Goal: Information Seeking & Learning: Learn about a topic

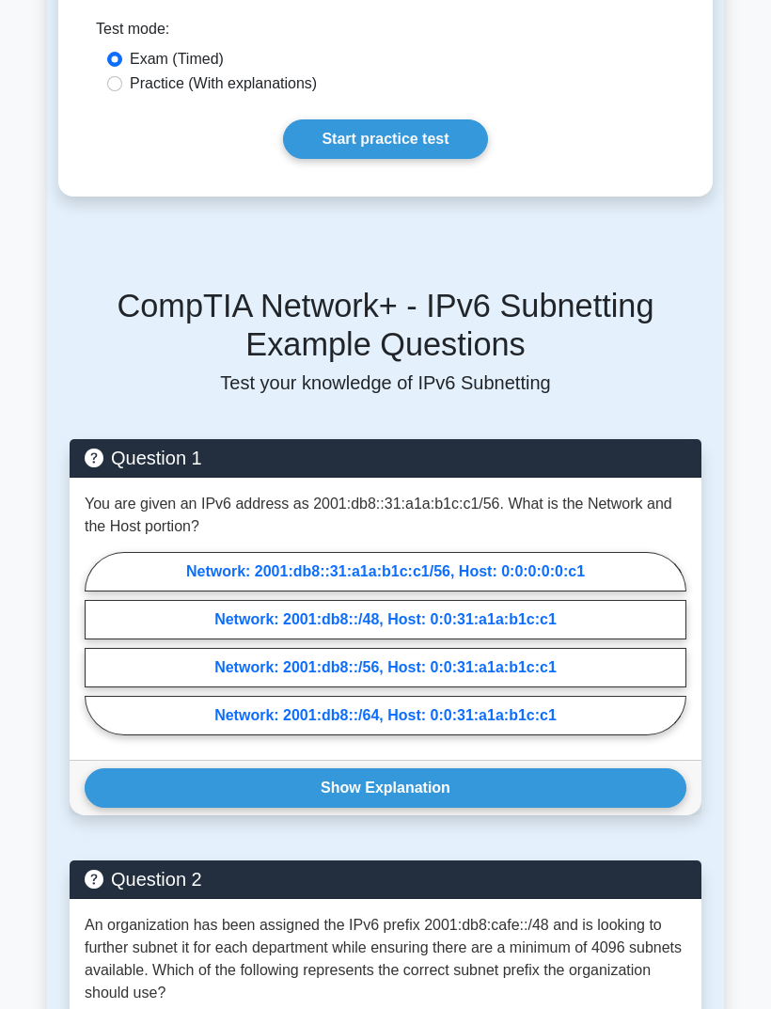
scroll to position [413, 0]
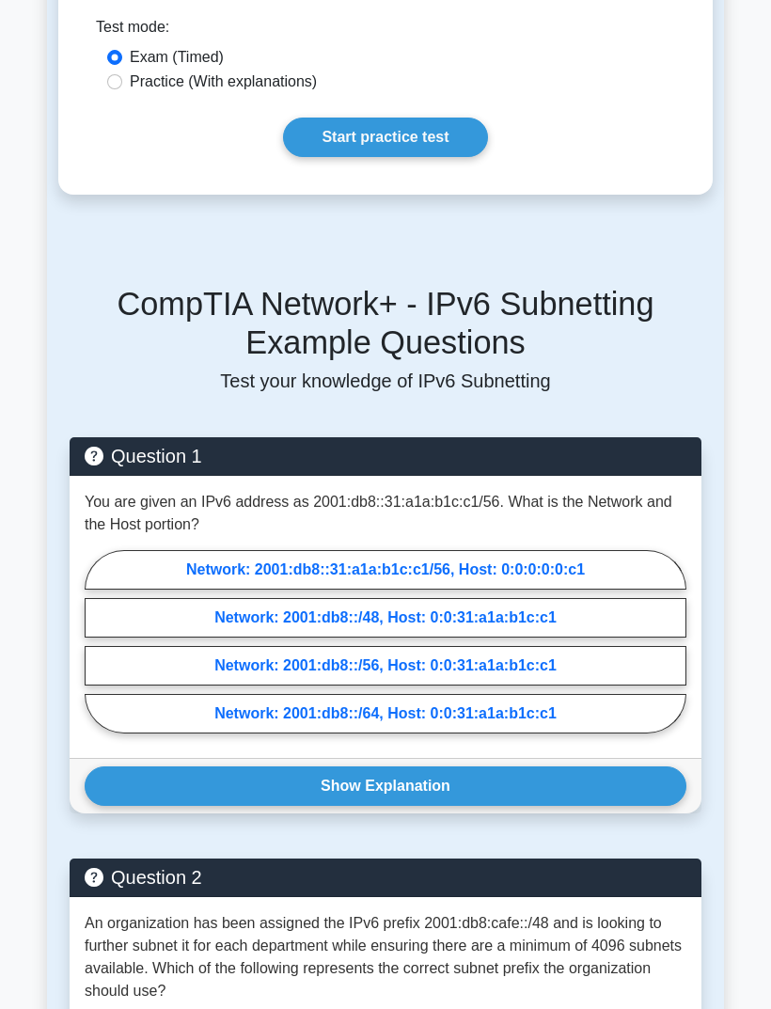
click at [594, 733] on label "Network: 2001:db8::/64, Host: 0:0:31:a1a:b1c:c1" at bounding box center [386, 713] width 602 height 39
click at [97, 653] on input "Network: 2001:db8::/64, Host: 0:0:31:a1a:b1c:c1" at bounding box center [91, 647] width 12 height 12
radio input "true"
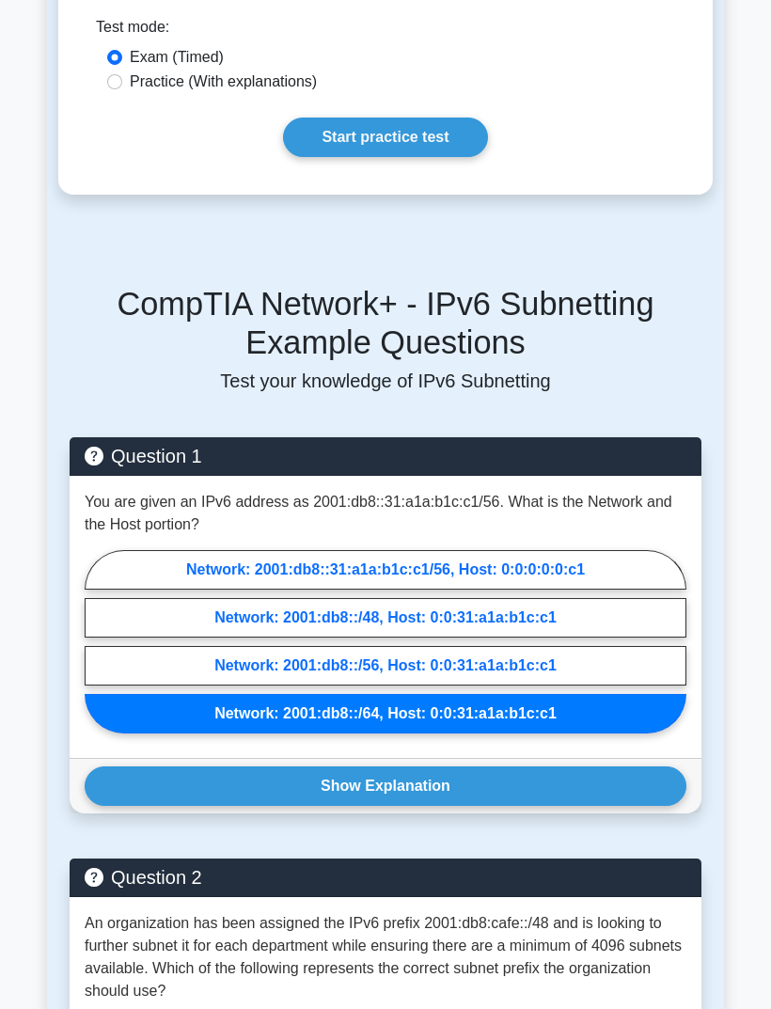
click at [561, 803] on button "Show Explanation" at bounding box center [386, 785] width 602 height 39
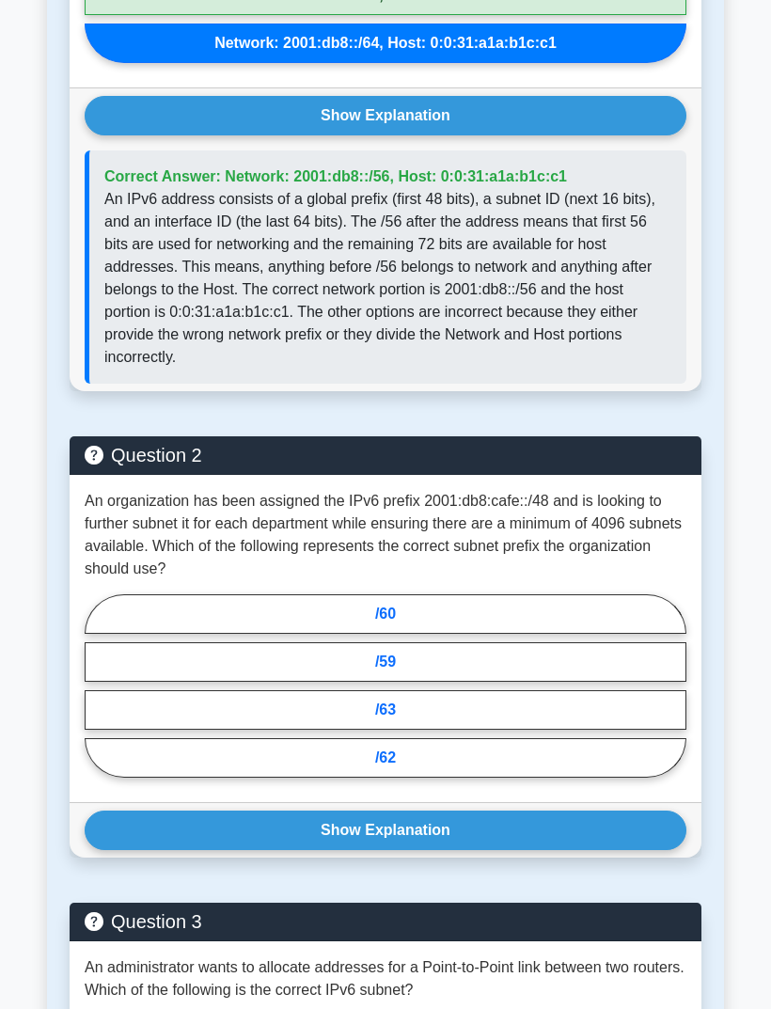
scroll to position [1089, 0]
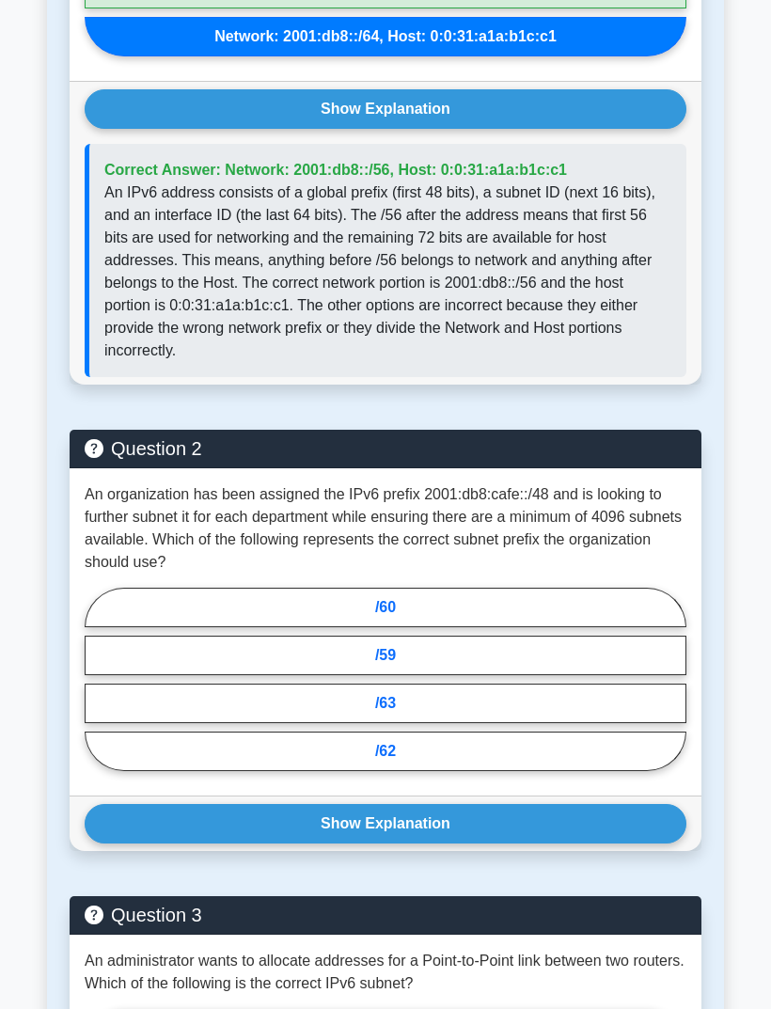
click at [549, 675] on label "/59" at bounding box center [386, 654] width 602 height 39
click at [97, 691] on input "/59" at bounding box center [91, 685] width 12 height 12
radio input "true"
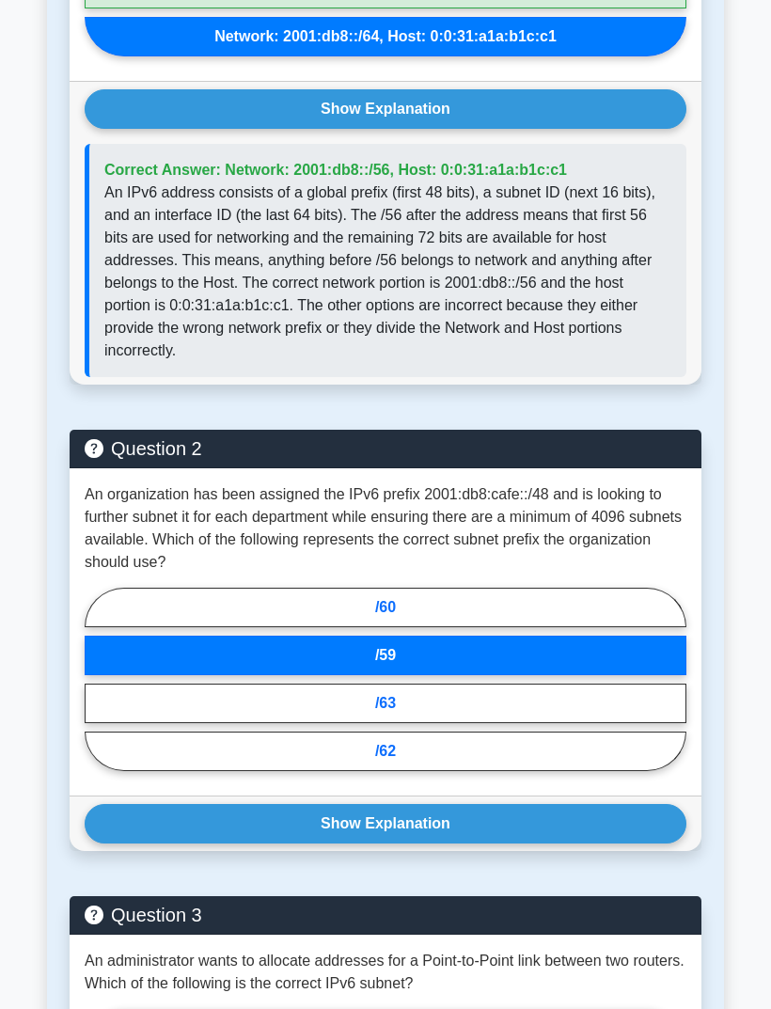
click at [523, 843] on button "Show Explanation" at bounding box center [386, 823] width 602 height 39
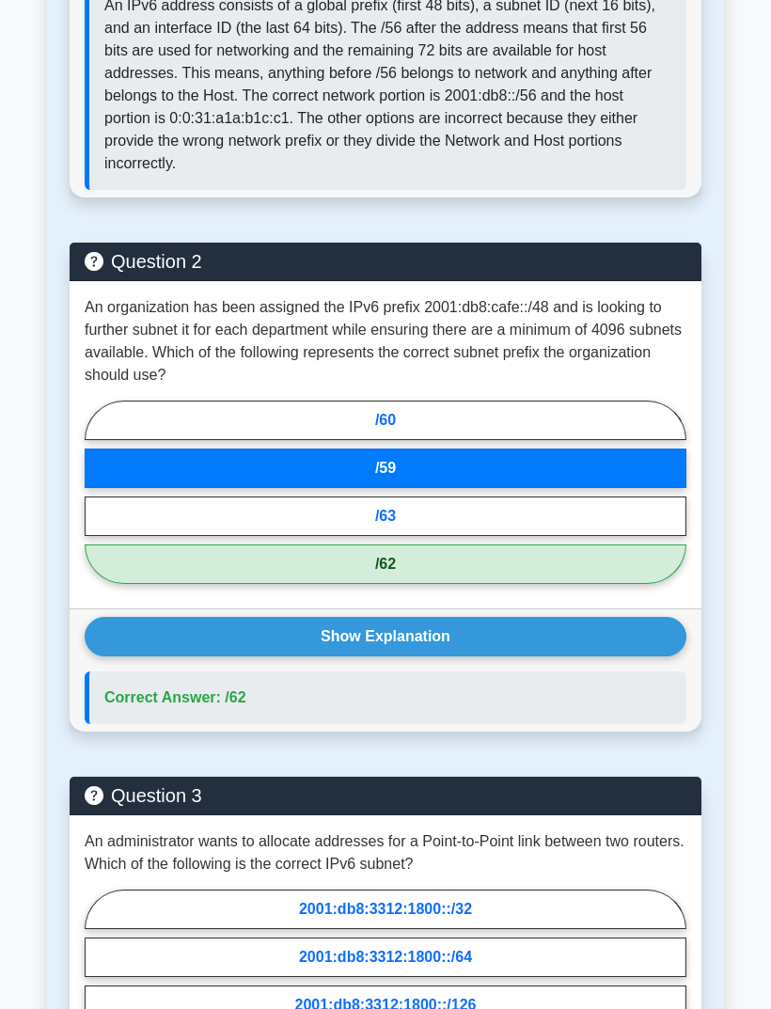
click at [540, 657] on button "Show Explanation" at bounding box center [386, 637] width 602 height 39
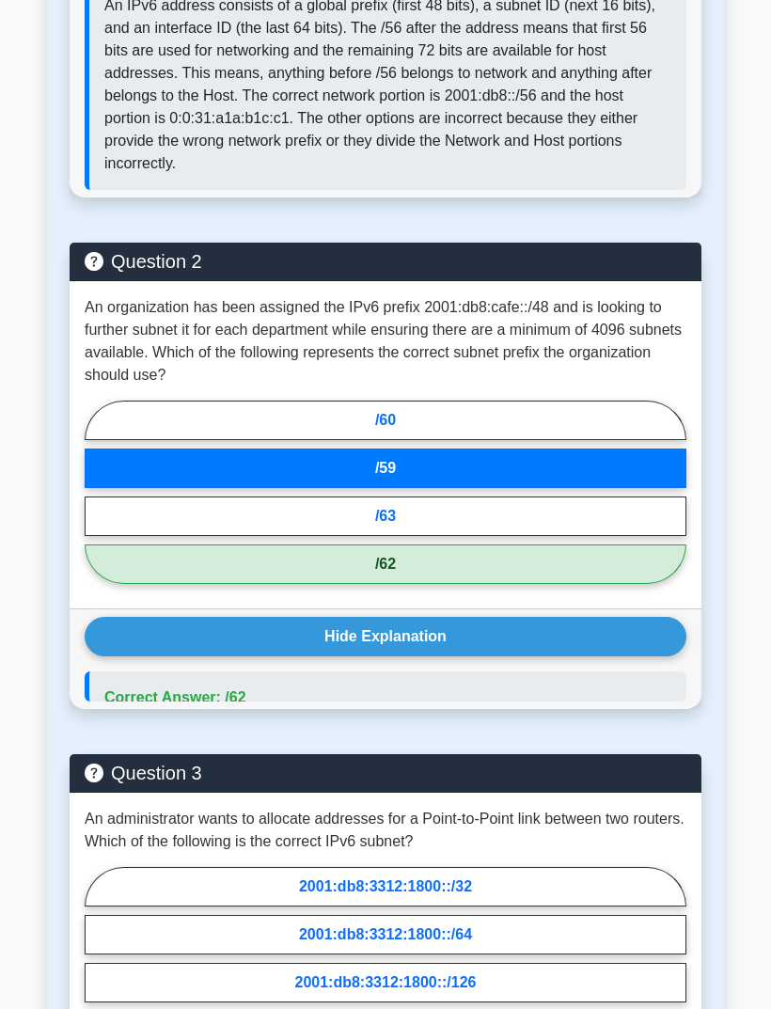
scroll to position [1276, 0]
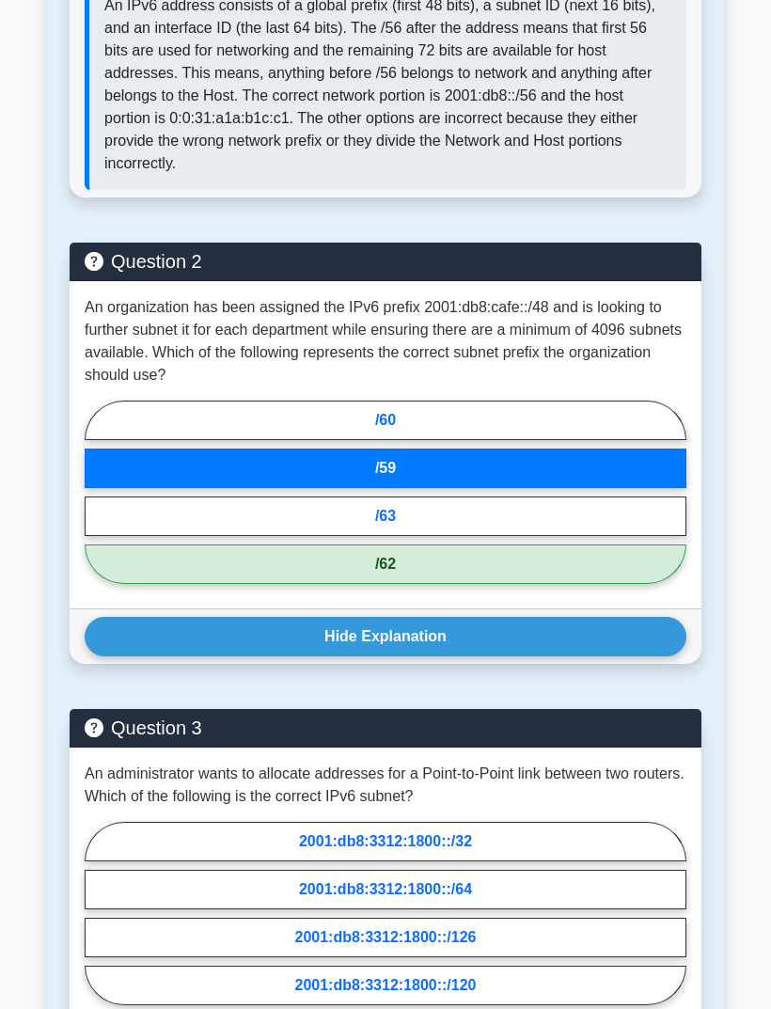
click at [585, 656] on button "Hide Explanation" at bounding box center [386, 636] width 602 height 39
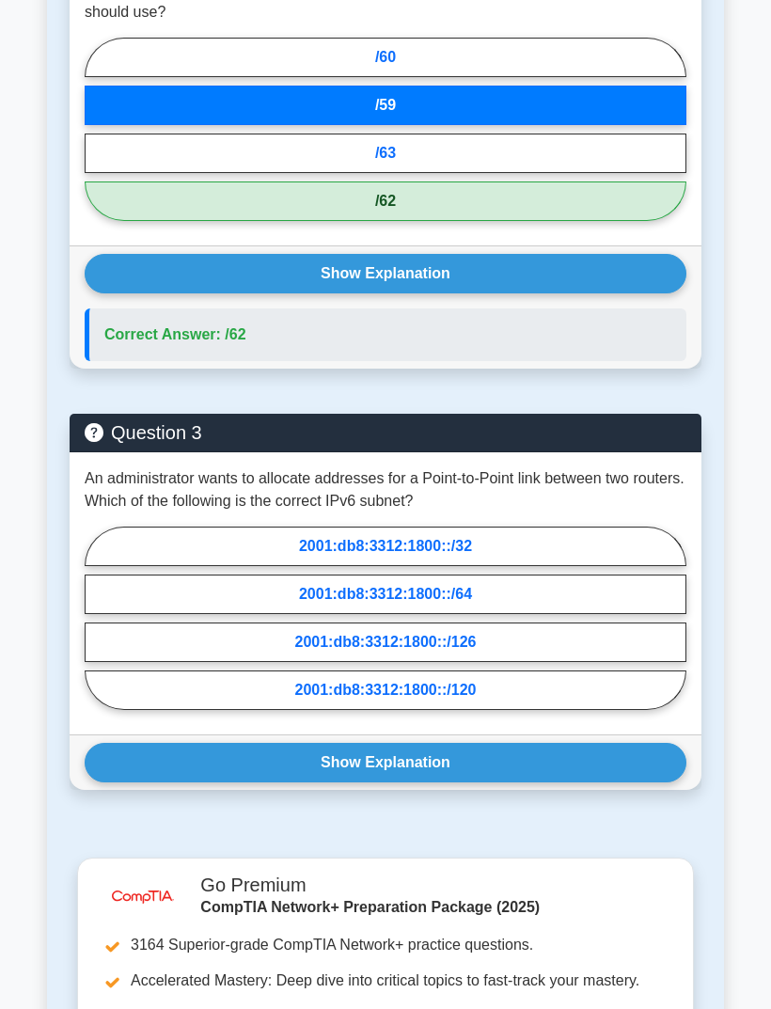
scroll to position [1639, 0]
click at [608, 614] on label "2001:db8:3312:1800::/64" at bounding box center [386, 593] width 602 height 39
click at [97, 630] on input "2001:db8:3312:1800::/64" at bounding box center [91, 624] width 12 height 12
radio input "true"
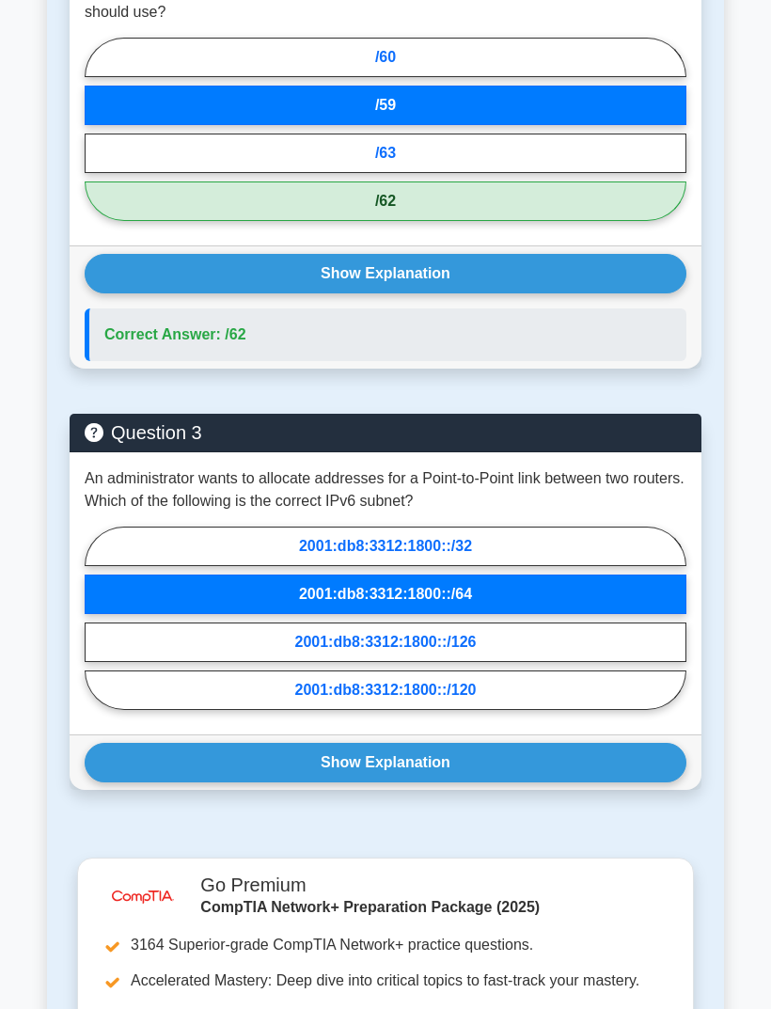
click at [514, 782] on button "Show Explanation" at bounding box center [386, 762] width 602 height 39
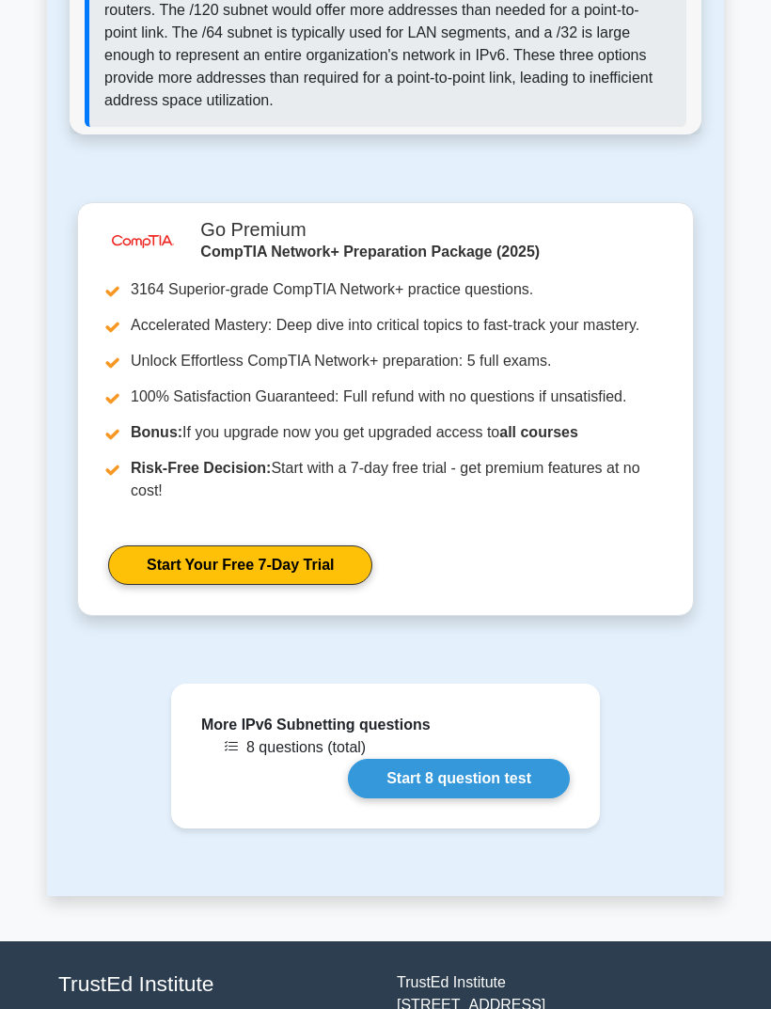
scroll to position [2542, 0]
